Goal: Obtain resource: Download file/media

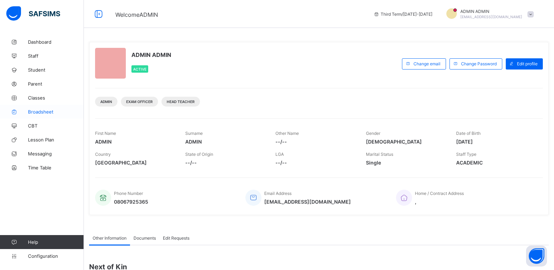
click at [48, 112] on span "Broadsheet" at bounding box center [56, 112] width 56 height 6
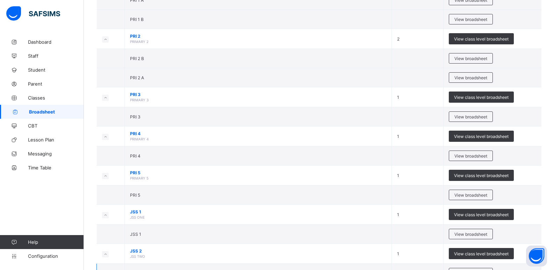
scroll to position [350, 0]
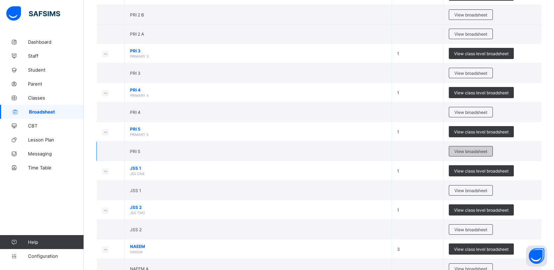
click at [468, 150] on span "View broadsheet" at bounding box center [471, 151] width 33 height 5
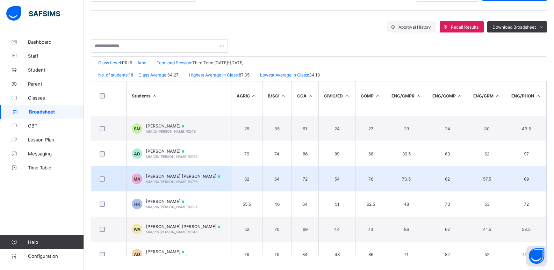
scroll to position [30, 0]
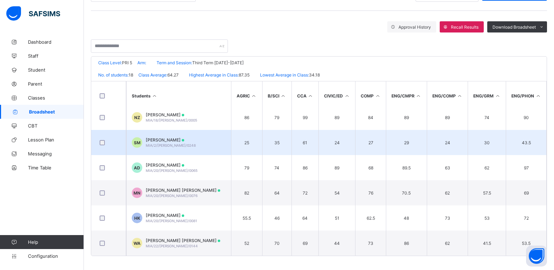
click at [221, 138] on td "SM SHUIBU AHMAD MAHMUD MIA/2/WES/0248" at bounding box center [178, 142] width 105 height 25
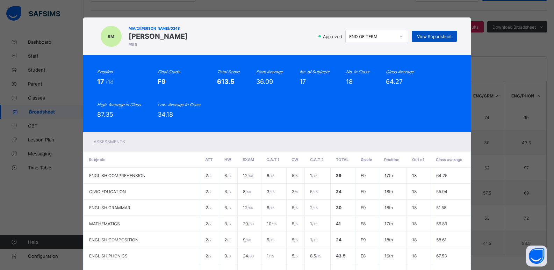
click at [426, 34] on span "View Reportsheet" at bounding box center [434, 36] width 35 height 5
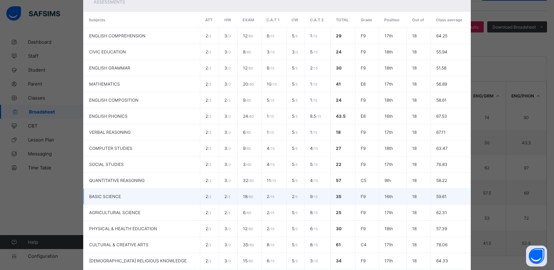
scroll to position [239, 0]
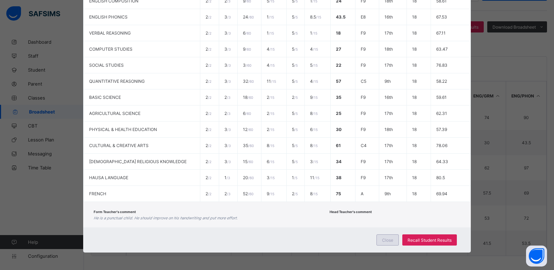
click at [392, 242] on span "Close" at bounding box center [387, 240] width 11 height 5
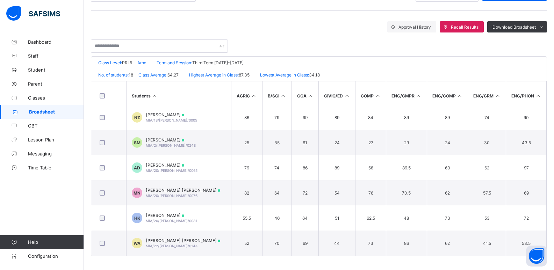
click at [68, 108] on link "Broadsheet" at bounding box center [42, 112] width 84 height 14
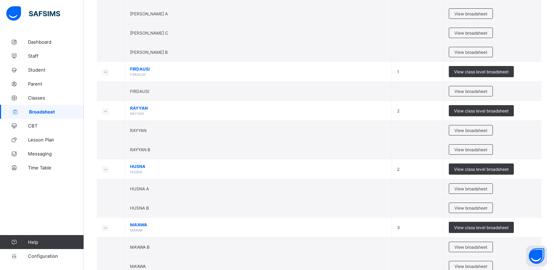
scroll to position [691, 0]
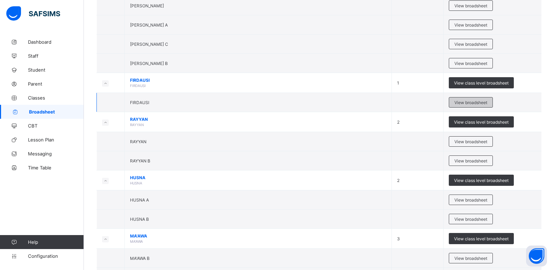
click at [469, 103] on span "View broadsheet" at bounding box center [471, 102] width 33 height 5
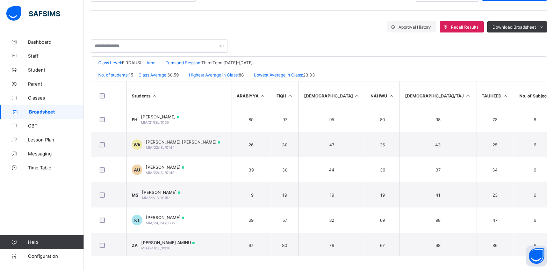
scroll to position [140, 0]
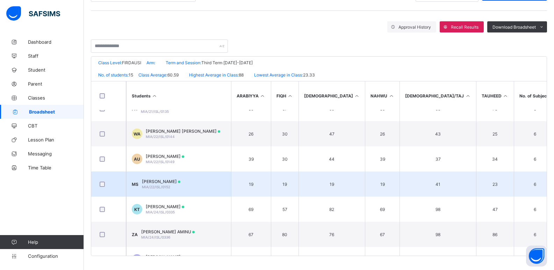
click at [219, 186] on td "MS MAHMUD AHMAD SHUAIBU MIA/22/ISL/0152" at bounding box center [178, 184] width 105 height 25
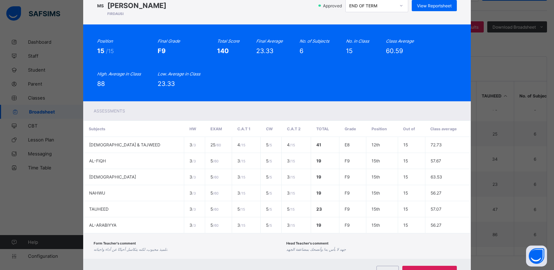
scroll to position [0, 0]
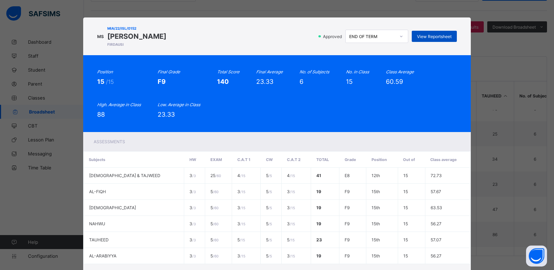
click at [427, 35] on span "View Reportsheet" at bounding box center [434, 36] width 35 height 5
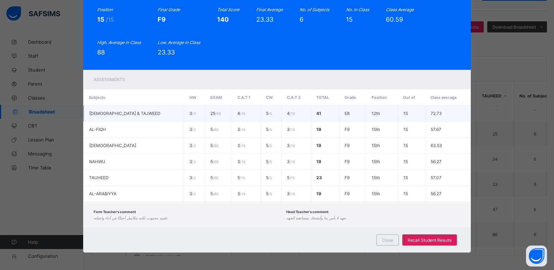
scroll to position [63, 0]
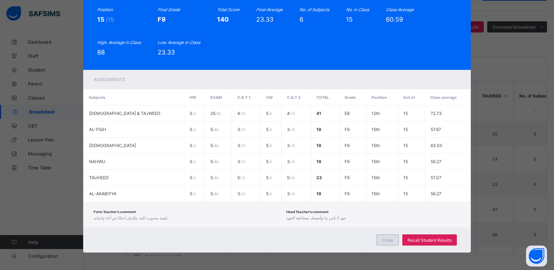
click at [383, 241] on span "Close" at bounding box center [387, 240] width 11 height 5
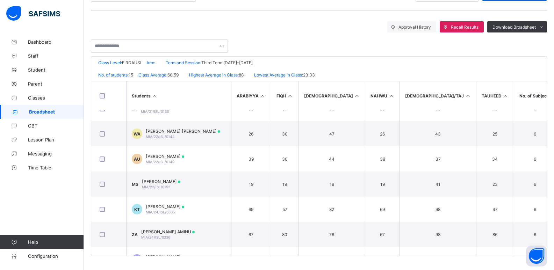
click at [61, 112] on span "Broadsheet" at bounding box center [56, 112] width 55 height 6
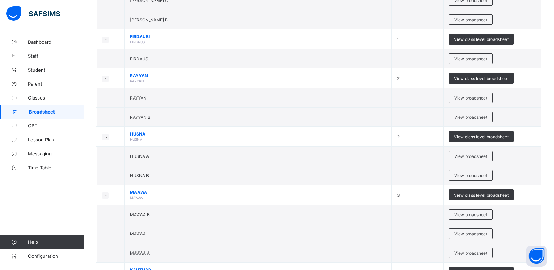
scroll to position [901, 0]
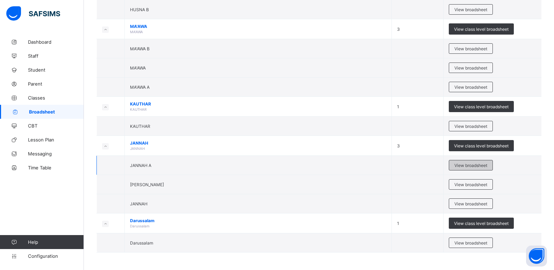
click at [476, 164] on span "View broadsheet" at bounding box center [471, 165] width 33 height 5
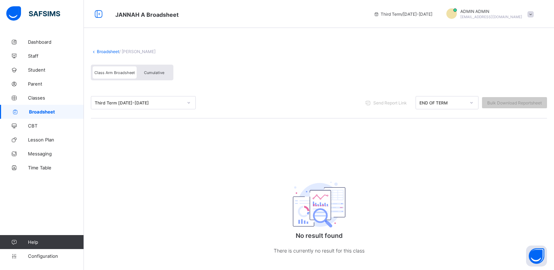
click at [47, 111] on span "Broadsheet" at bounding box center [56, 112] width 55 height 6
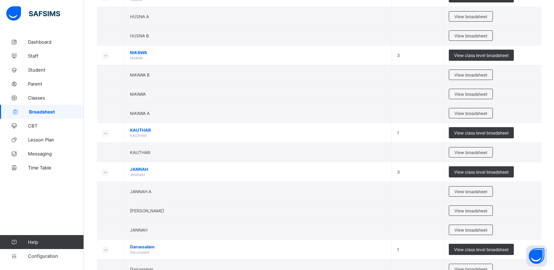
scroll to position [901, 0]
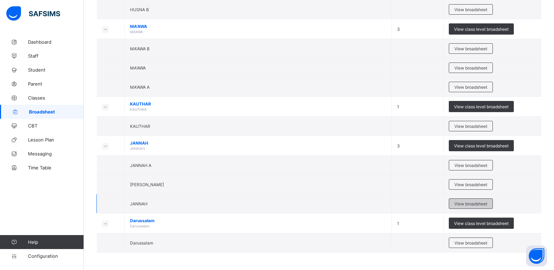
click at [476, 204] on span "View broadsheet" at bounding box center [471, 203] width 33 height 5
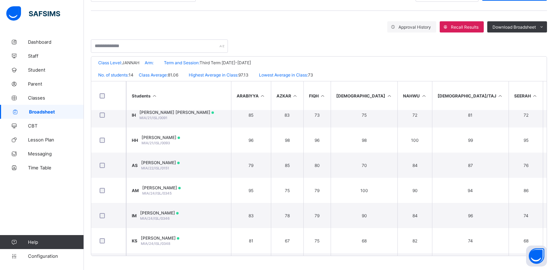
scroll to position [70, 0]
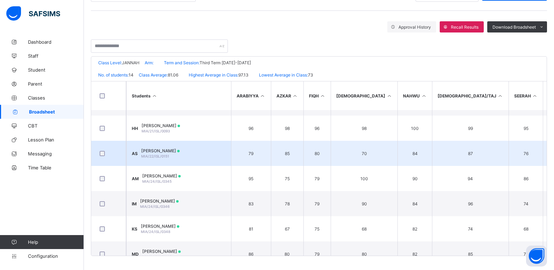
click at [180, 155] on div "ABDULMALIK AHMAD SHUAIBU MIA/22/ISL/0151" at bounding box center [160, 153] width 38 height 10
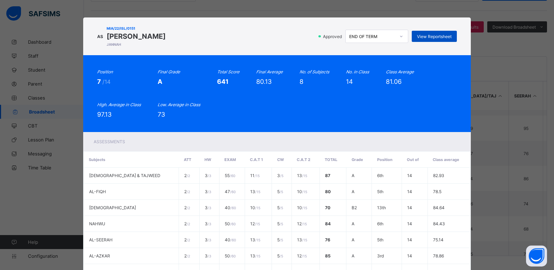
click at [433, 37] on span "View Reportsheet" at bounding box center [434, 36] width 35 height 5
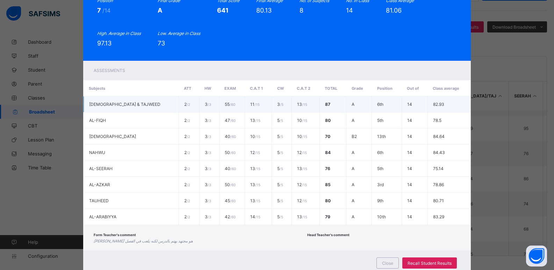
scroll to position [95, 0]
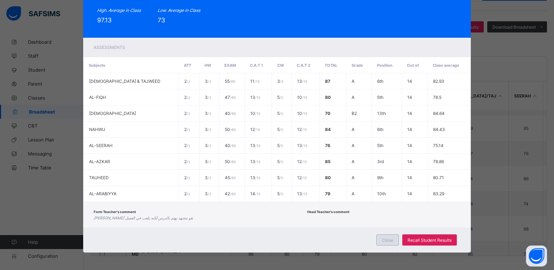
click at [387, 240] on span "Close" at bounding box center [387, 240] width 11 height 5
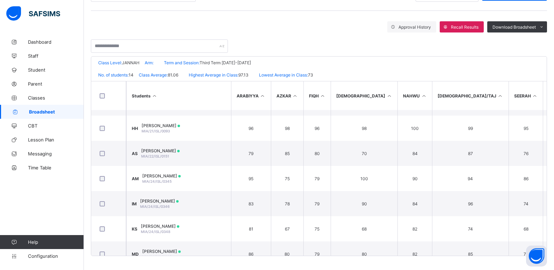
click at [68, 111] on span "Broadsheet" at bounding box center [56, 112] width 55 height 6
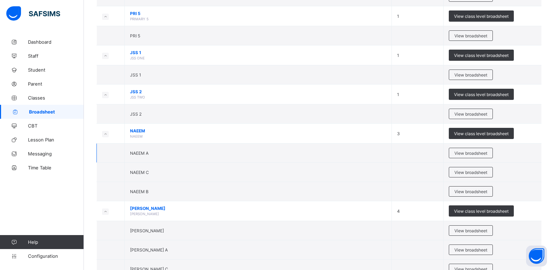
scroll to position [455, 0]
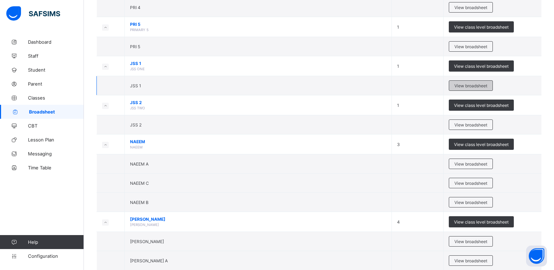
click at [470, 85] on span "View broadsheet" at bounding box center [471, 85] width 33 height 5
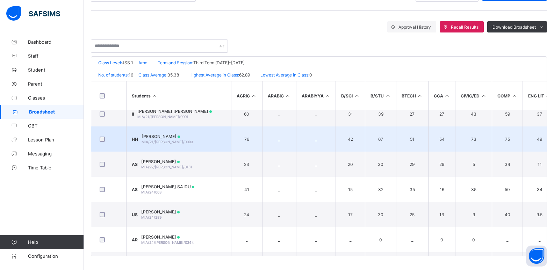
scroll to position [70, 0]
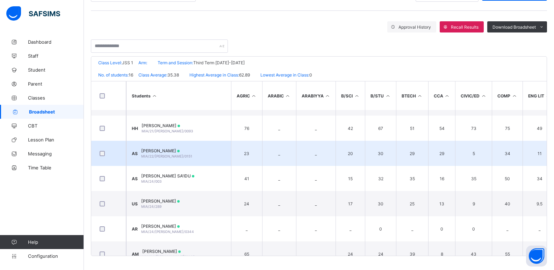
click at [192, 154] on div "ABDULMALIK AHMAD SHUAIBU MIA/22/WES/0151" at bounding box center [166, 153] width 51 height 10
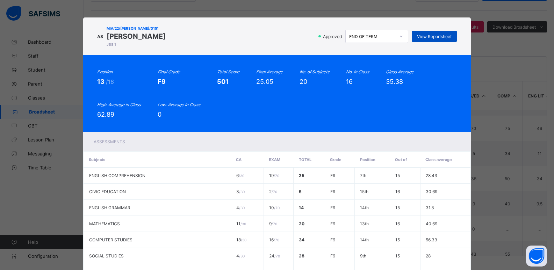
click at [434, 36] on span "View Reportsheet" at bounding box center [434, 36] width 35 height 5
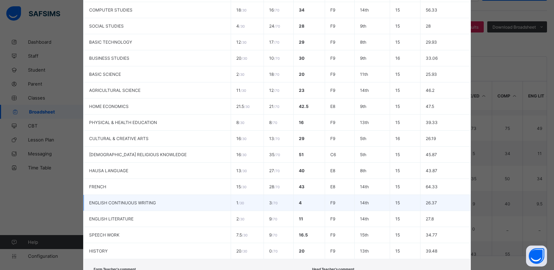
scroll to position [280, 0]
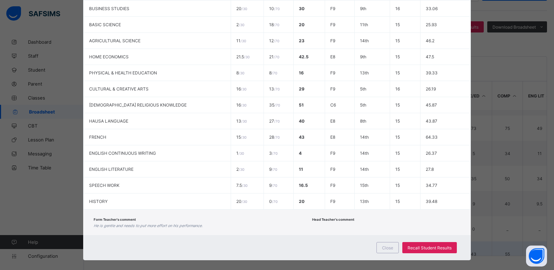
click at [390, 251] on div "Close" at bounding box center [388, 247] width 22 height 11
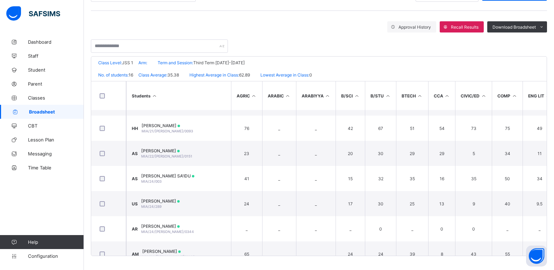
click at [64, 111] on span "Broadsheet" at bounding box center [56, 112] width 55 height 6
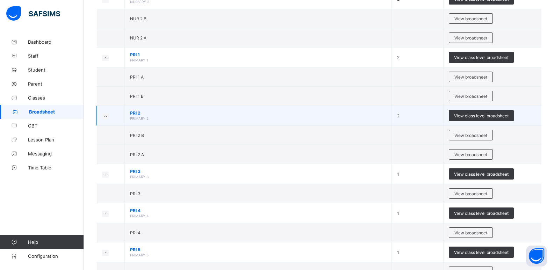
scroll to position [245, 0]
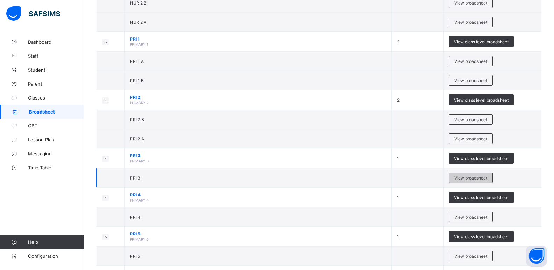
click at [477, 178] on span "View broadsheet" at bounding box center [471, 178] width 33 height 5
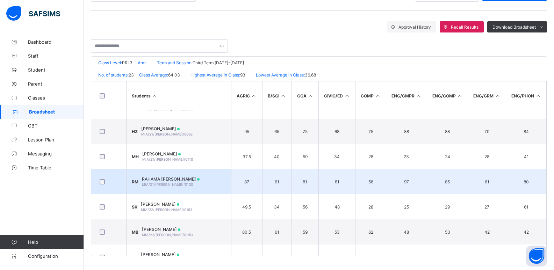
scroll to position [210, 0]
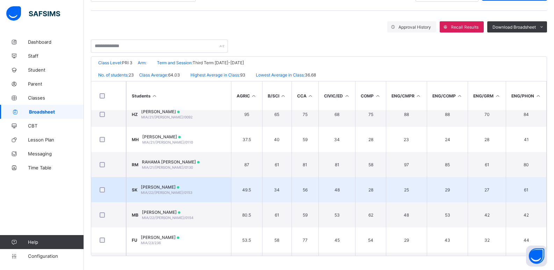
click at [213, 185] on td "SK SHU'AIB AHMAD KHALIID MIA/22/WES/0153" at bounding box center [178, 189] width 105 height 25
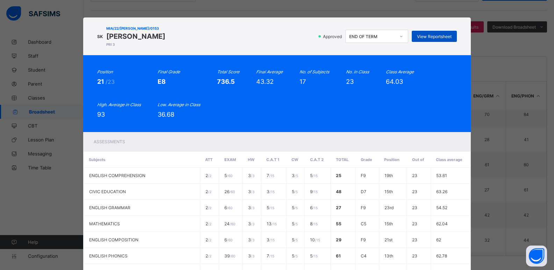
click at [431, 35] on span "View Reportsheet" at bounding box center [434, 36] width 35 height 5
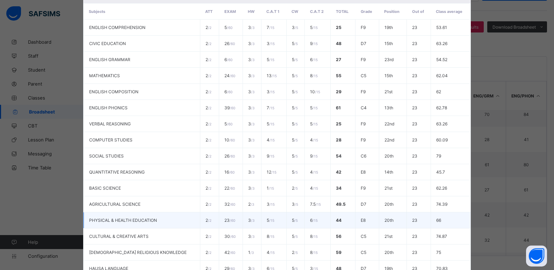
scroll to position [239, 0]
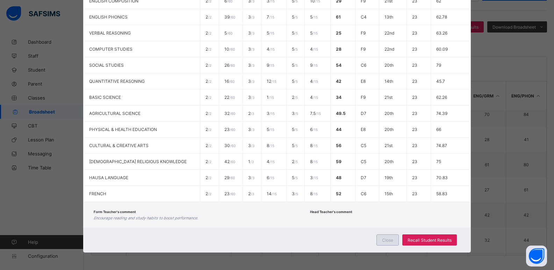
click at [384, 240] on span "Close" at bounding box center [387, 240] width 11 height 5
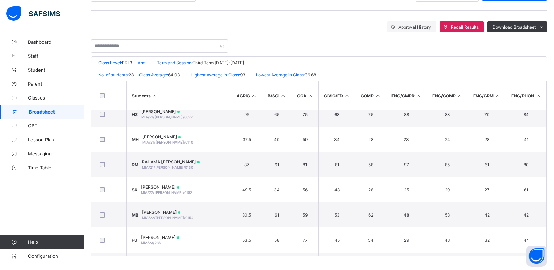
click at [51, 110] on span "Broadsheet" at bounding box center [56, 112] width 55 height 6
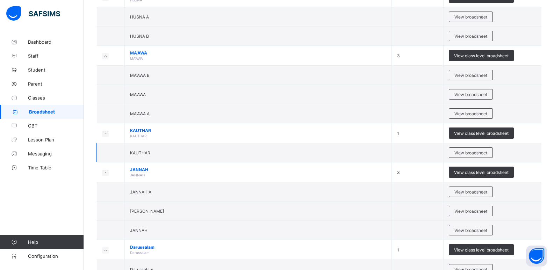
scroll to position [874, 0]
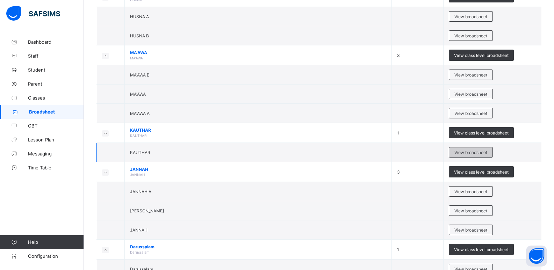
click at [473, 150] on span "View broadsheet" at bounding box center [471, 152] width 33 height 5
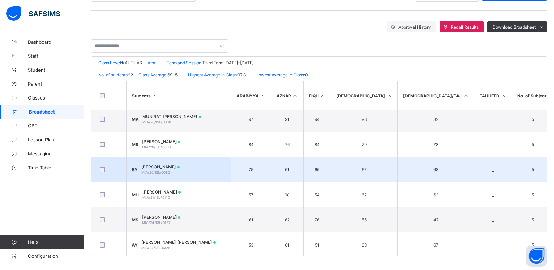
scroll to position [159, 0]
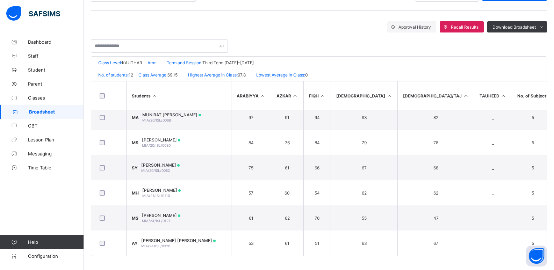
click at [61, 110] on span "Broadsheet" at bounding box center [56, 112] width 55 height 6
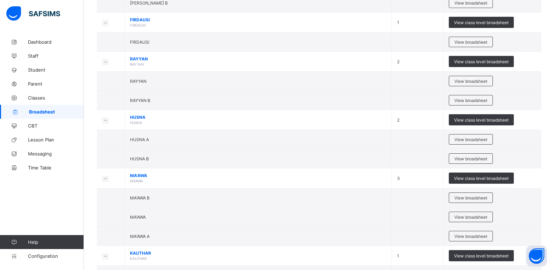
scroll to position [769, 0]
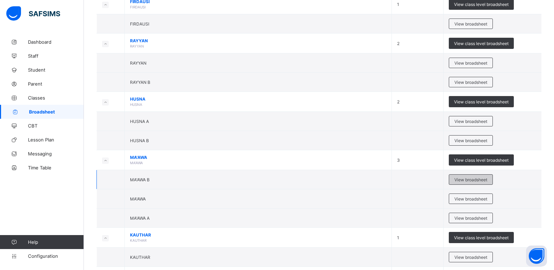
click at [480, 179] on span "View broadsheet" at bounding box center [471, 179] width 33 height 5
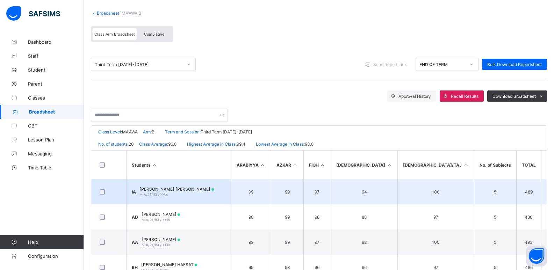
scroll to position [38, 0]
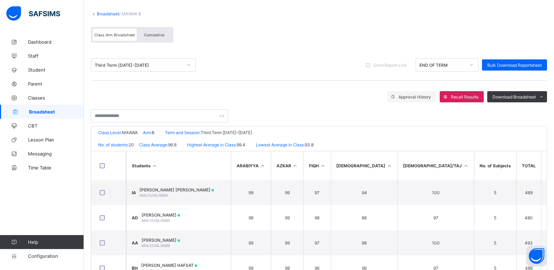
click at [67, 113] on span "Broadsheet" at bounding box center [56, 112] width 55 height 6
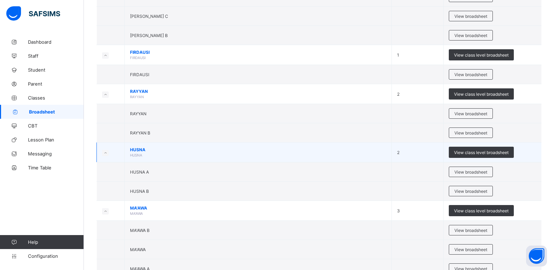
scroll to position [769, 0]
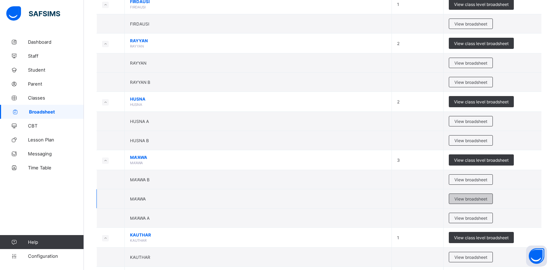
click at [478, 198] on span "View broadsheet" at bounding box center [471, 199] width 33 height 5
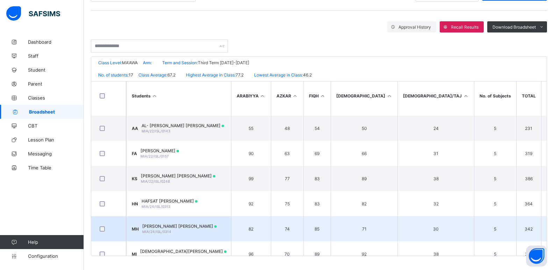
scroll to position [145, 0]
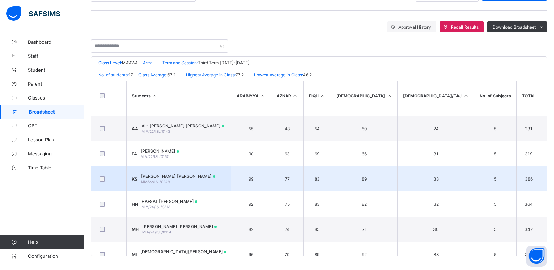
click at [215, 180] on td "KS KHALID AHMAD SHUAIB MIA/22/ISL/0248" at bounding box center [178, 178] width 105 height 25
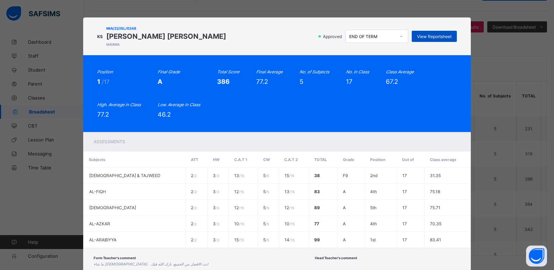
click at [435, 35] on span "View Reportsheet" at bounding box center [434, 36] width 35 height 5
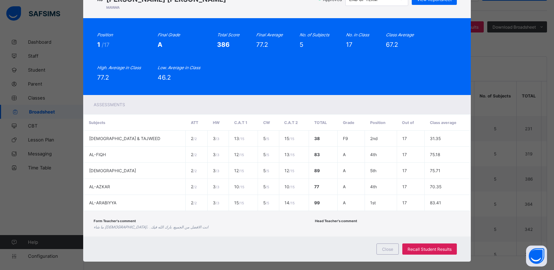
scroll to position [47, 0]
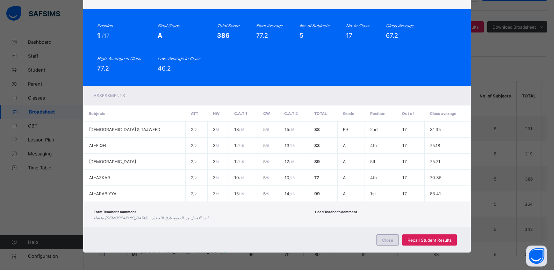
click at [384, 243] on span "Close" at bounding box center [387, 240] width 11 height 5
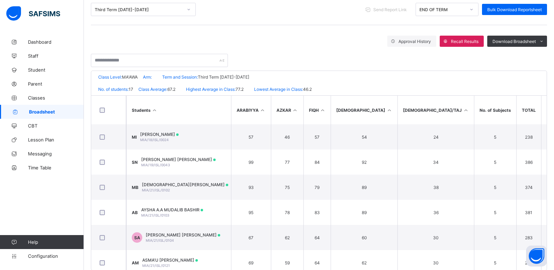
scroll to position [73, 0]
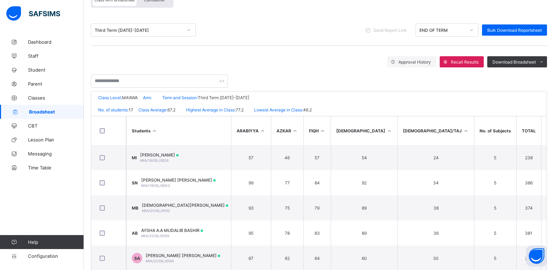
click at [64, 114] on span "Broadsheet" at bounding box center [56, 112] width 55 height 6
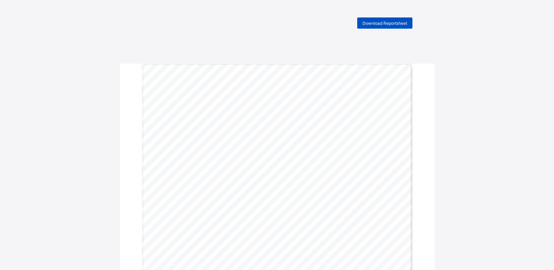
click at [370, 23] on span "Download Reportsheet" at bounding box center [385, 23] width 45 height 5
click at [391, 24] on span "Download Reportsheet" at bounding box center [385, 23] width 45 height 5
click at [390, 23] on span "Download Reportsheet" at bounding box center [385, 23] width 45 height 5
click at [384, 23] on span "Download Reportsheet" at bounding box center [385, 23] width 45 height 5
click at [386, 22] on span "Download Reportsheet" at bounding box center [385, 23] width 45 height 5
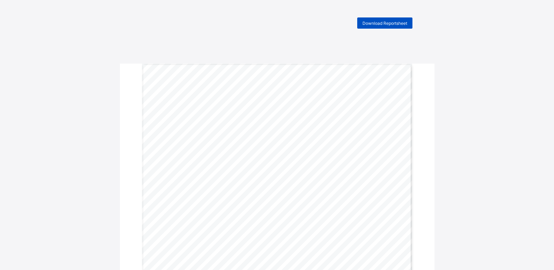
click at [386, 21] on span "Download Reportsheet" at bounding box center [385, 23] width 45 height 5
